Goal: Information Seeking & Learning: Find specific fact

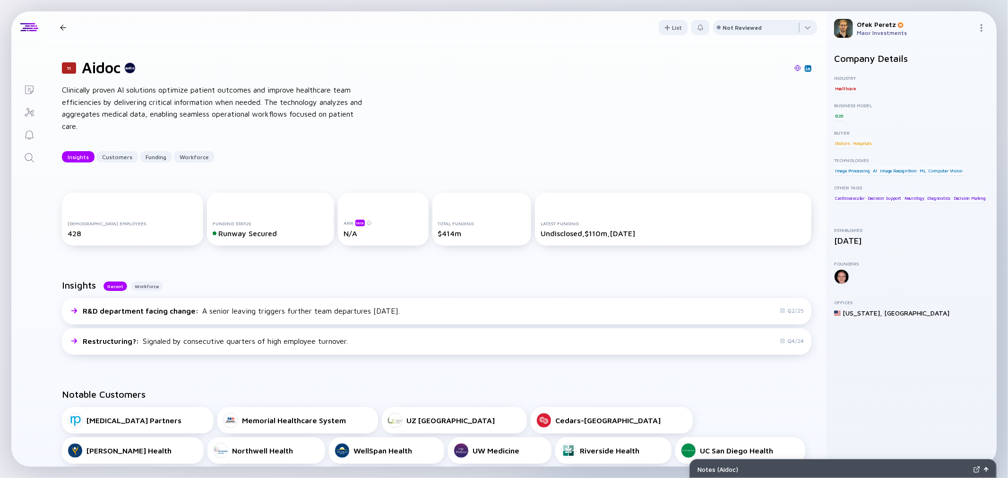
click at [33, 159] on icon "Search" at bounding box center [29, 157] width 11 height 11
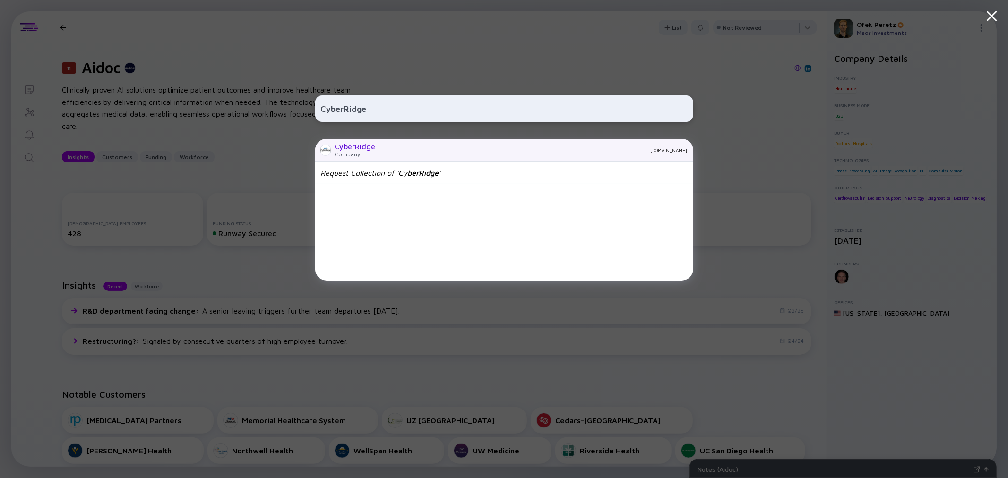
type input "CyberRidge"
click at [364, 145] on div "CyberRidge" at bounding box center [355, 146] width 41 height 9
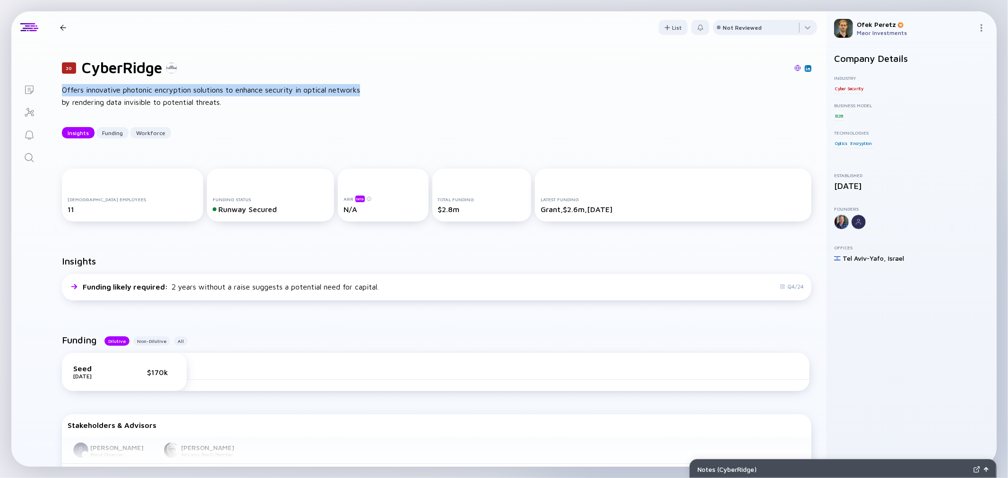
drag, startPoint x: 63, startPoint y: 90, endPoint x: 360, endPoint y: 90, distance: 296.7
click at [360, 90] on div "Offers innovative photonic encryption solutions to enhance security in optical …" at bounding box center [213, 96] width 302 height 24
copy div "Offers innovative photonic encryption solutions to enhance security in optical …"
click at [34, 157] on icon "Search" at bounding box center [29, 157] width 11 height 11
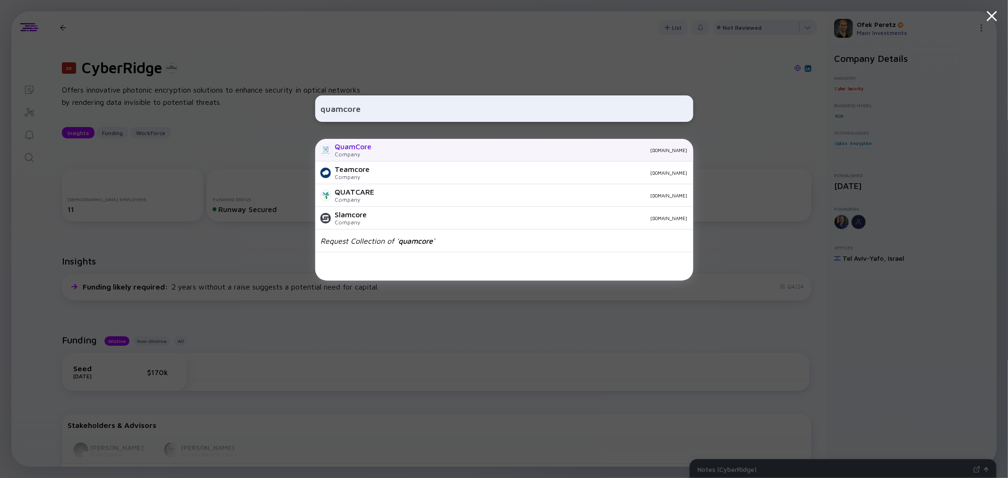
type input "quamcore"
click at [358, 149] on div "QuamCore" at bounding box center [353, 146] width 37 height 9
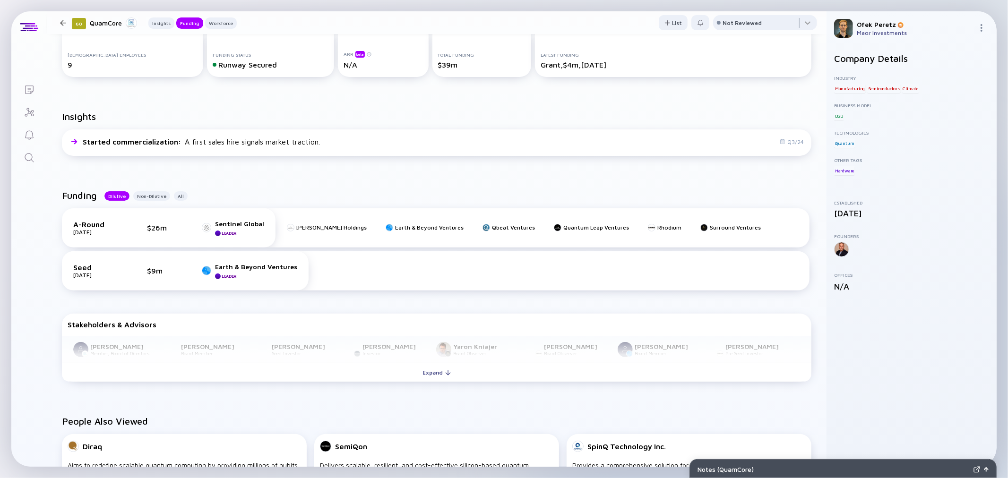
scroll to position [209, 0]
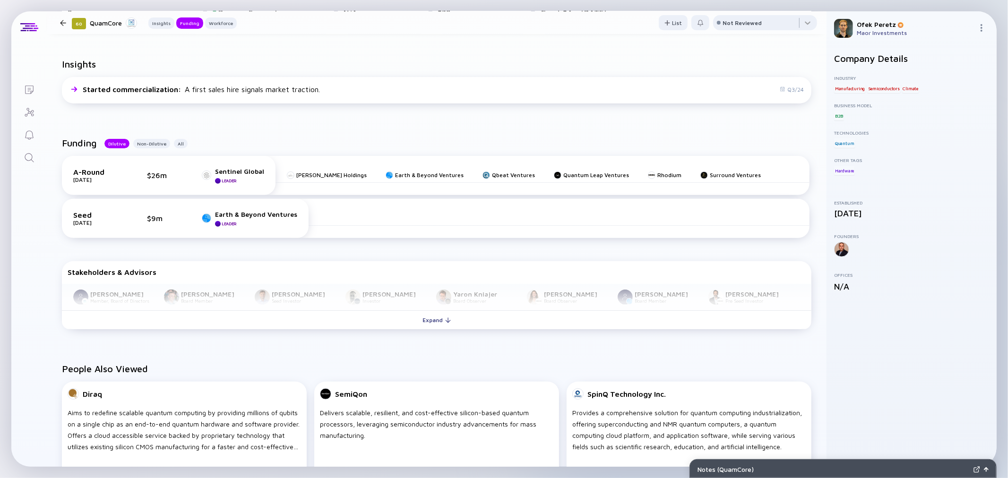
click at [32, 154] on icon "Search" at bounding box center [29, 157] width 11 height 11
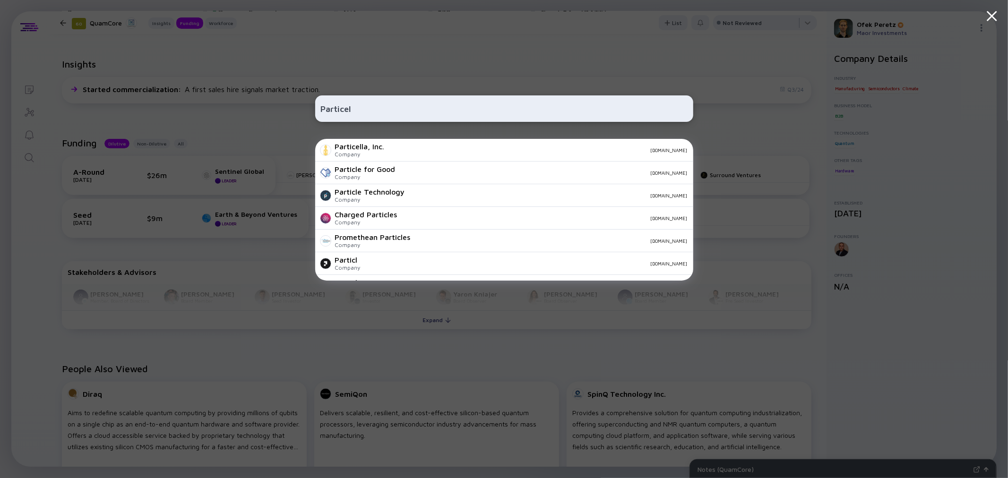
click at [350, 109] on input "Particel" at bounding box center [504, 108] width 367 height 17
type input "Ohr"
click at [322, 105] on input "Ohr" at bounding box center [504, 108] width 367 height 17
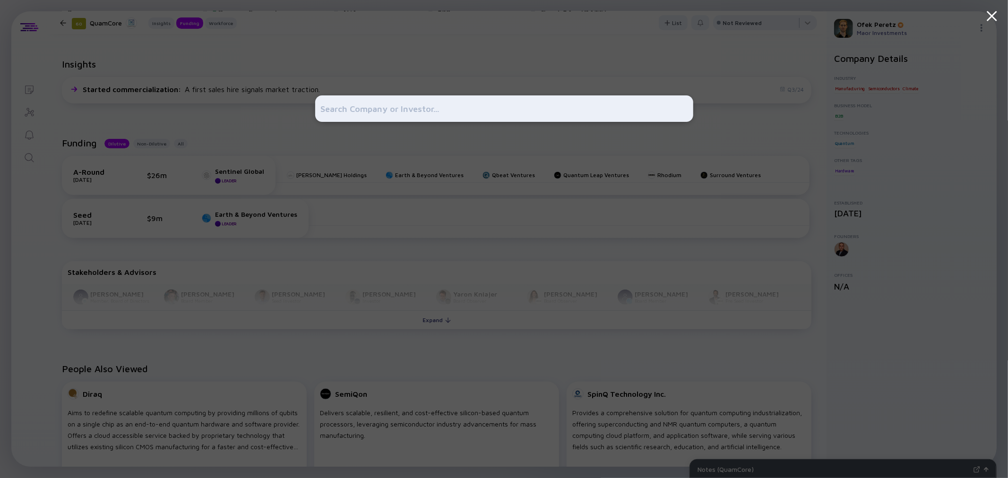
paste input "OHR Synbiosis"
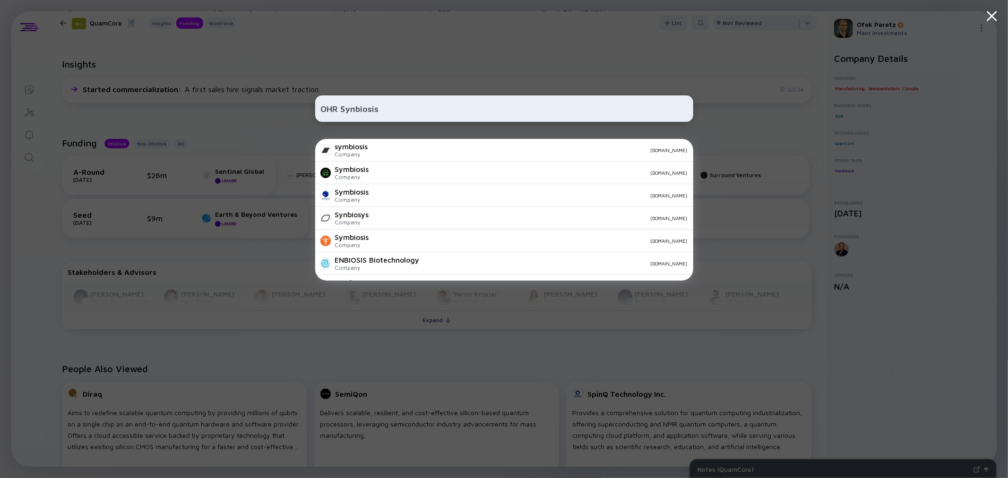
click at [356, 102] on input "OHR Synbiosis" at bounding box center [504, 108] width 367 height 17
paste input "[URL][DOMAIN_NAME]"
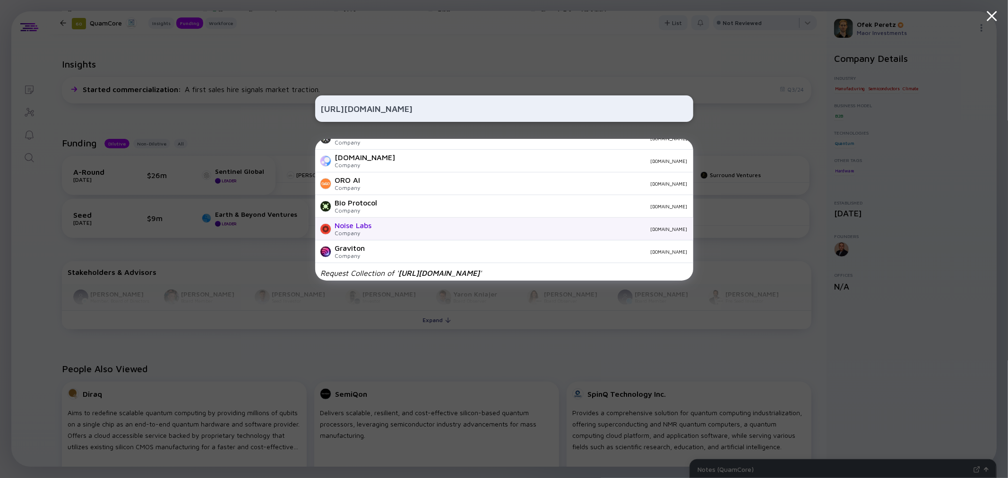
scroll to position [332, 0]
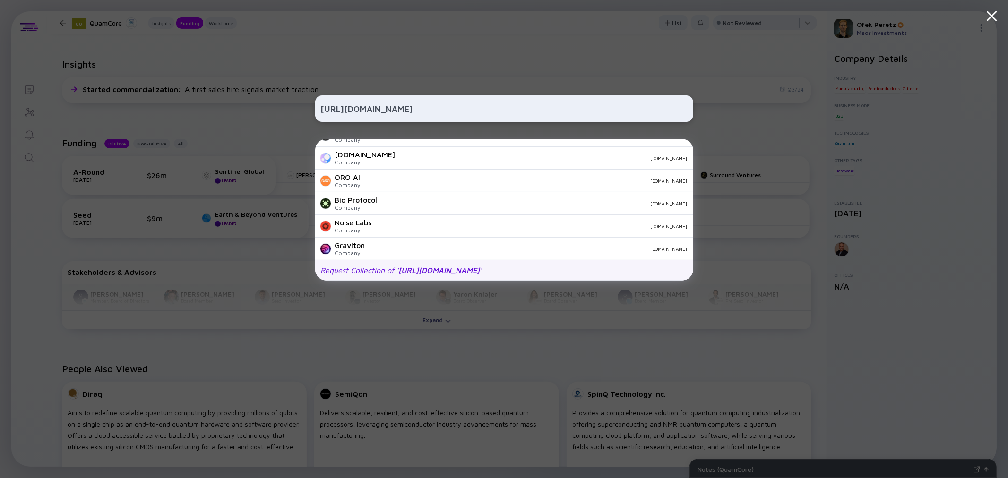
type input "[URL][DOMAIN_NAME]"
click at [434, 273] on span "[URL][DOMAIN_NAME]" at bounding box center [439, 270] width 81 height 9
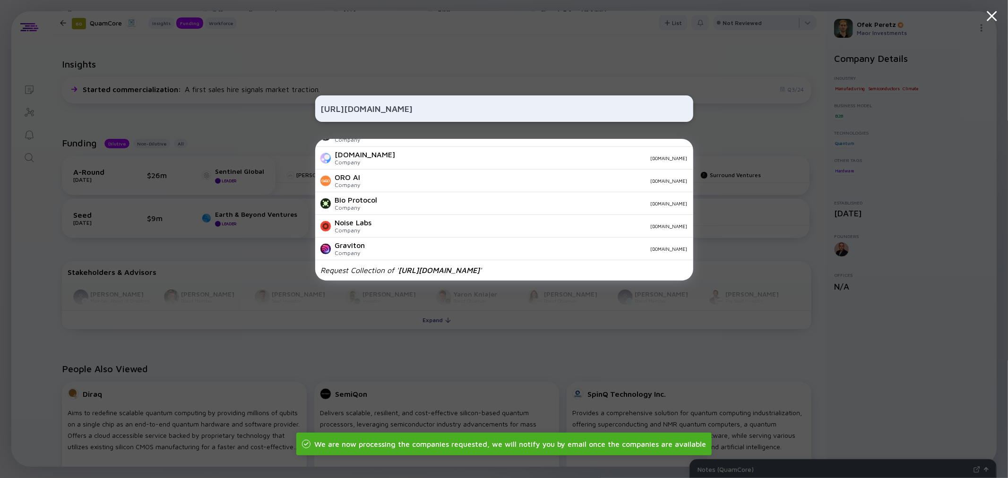
click at [234, 123] on div "[URL][DOMAIN_NAME] [DOMAIN_NAME] Company [DOMAIN_NAME] Yello XYZ Company [DOMAI…" at bounding box center [504, 239] width 1008 height 478
